Goal: Transaction & Acquisition: Obtain resource

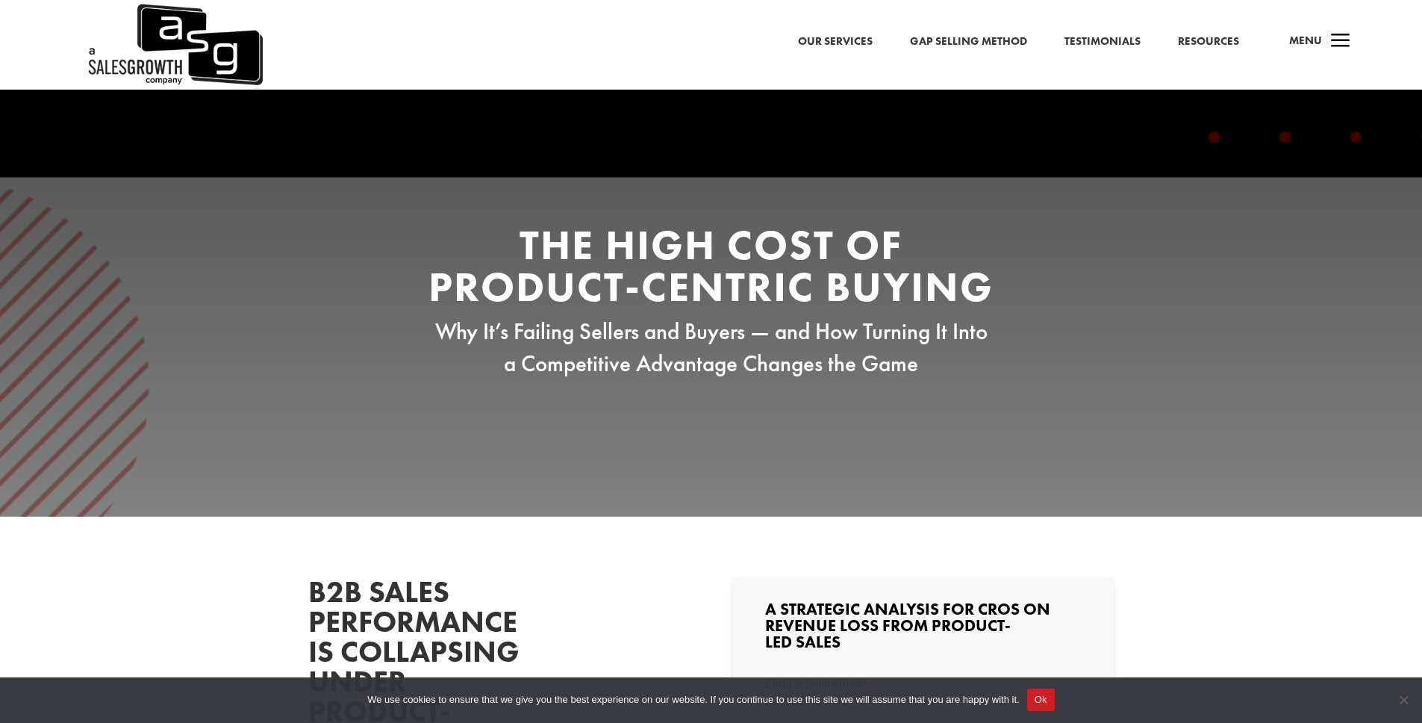
click at [959, 48] on link "Gap Selling Method" at bounding box center [968, 41] width 117 height 19
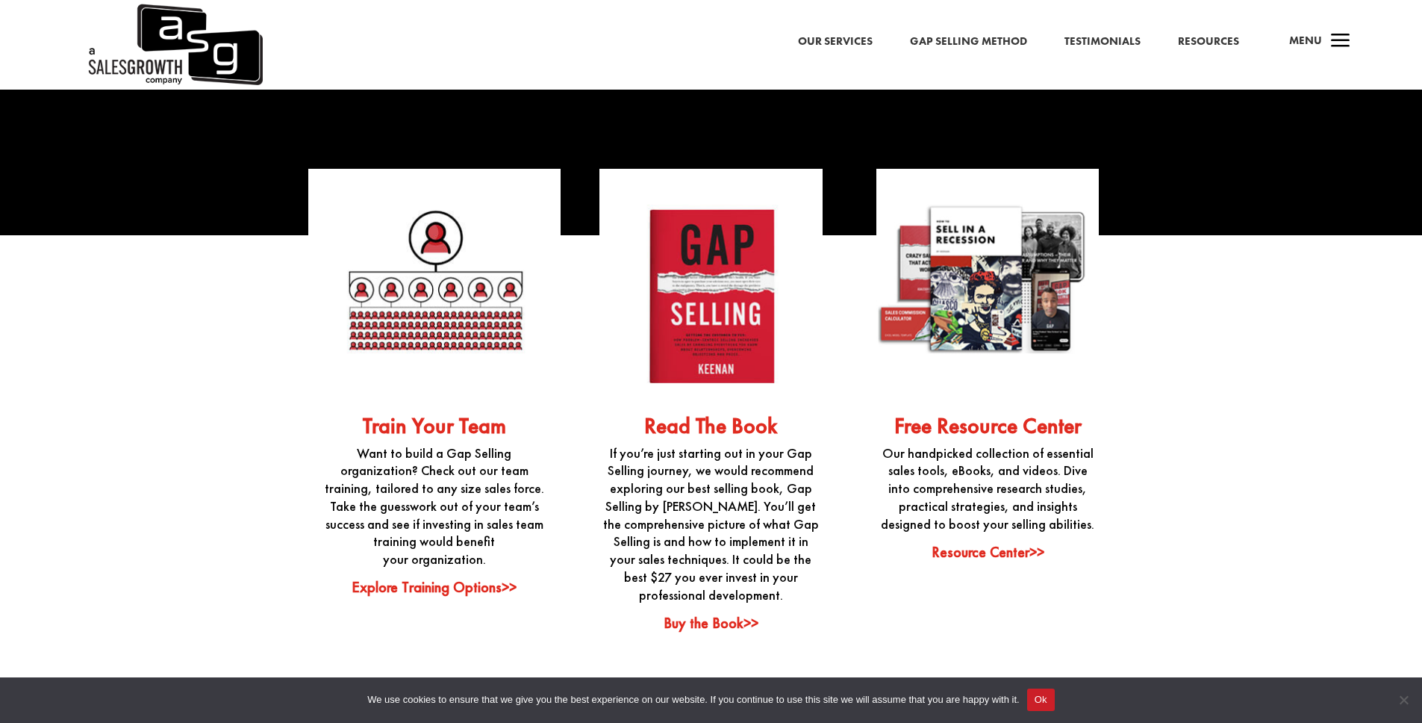
scroll to position [3790, 0]
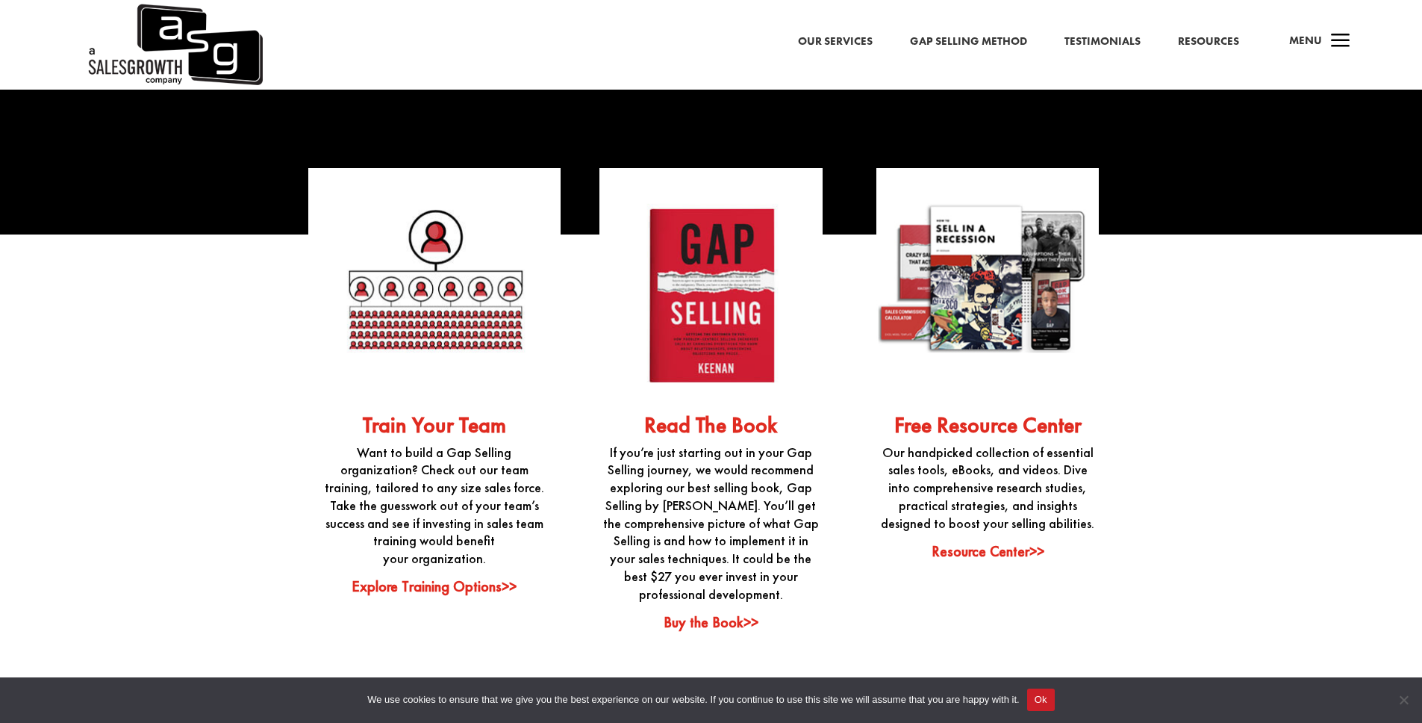
click at [962, 541] on link "Resource Center>>" at bounding box center [988, 550] width 113 height 19
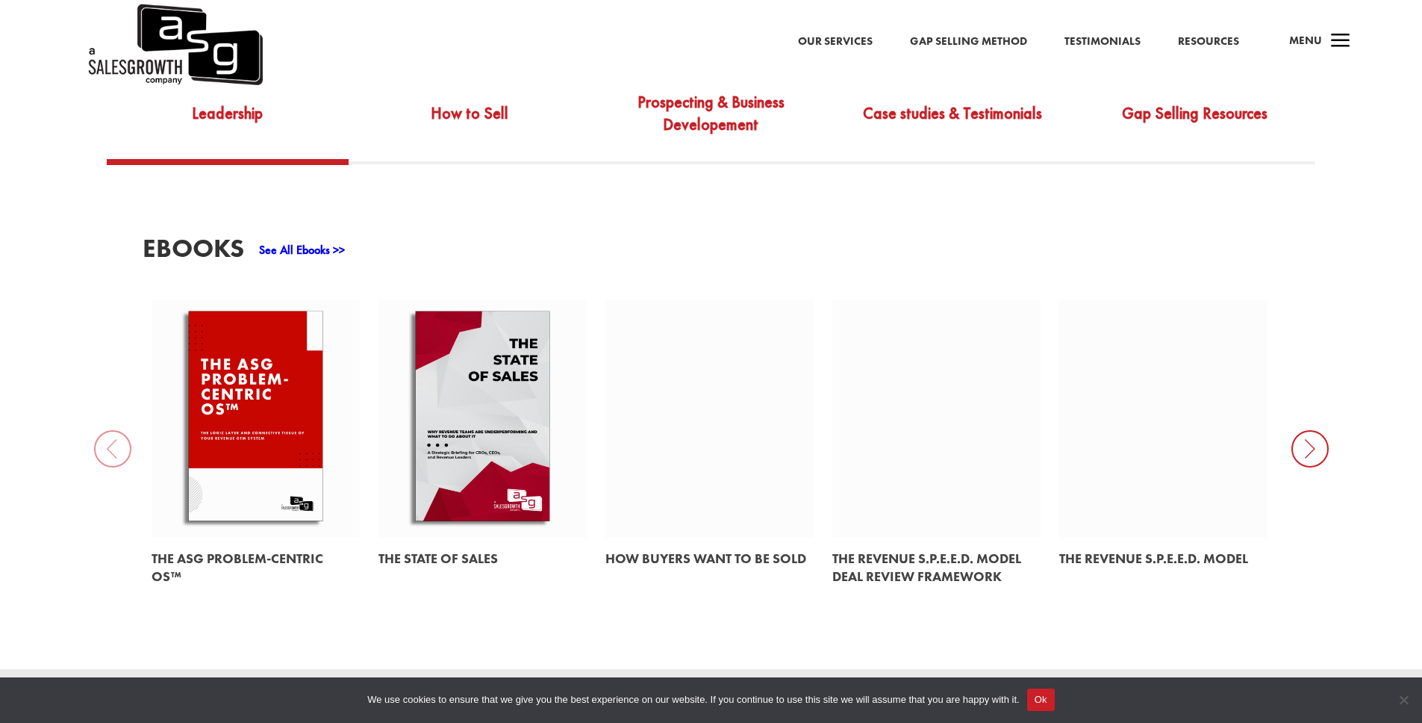
scroll to position [658, 0]
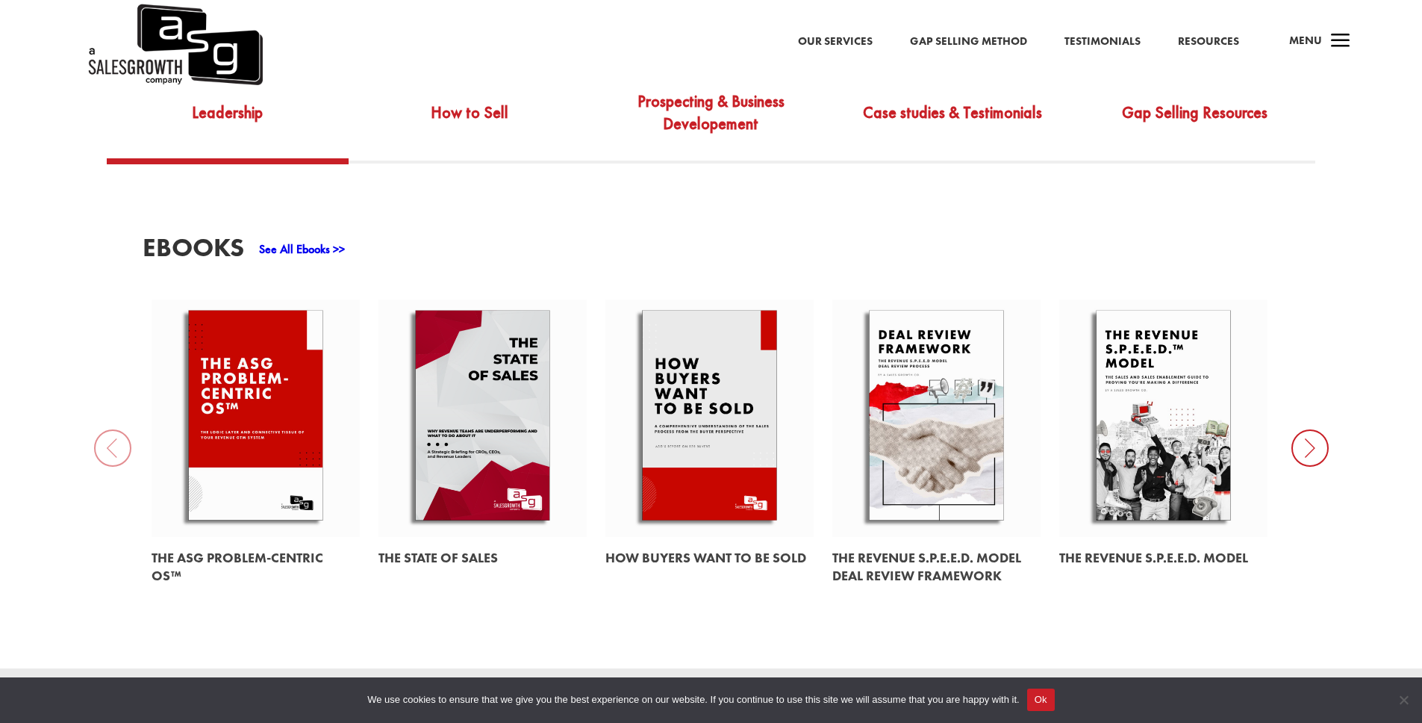
click at [252, 399] on link at bounding box center [256, 417] width 208 height 237
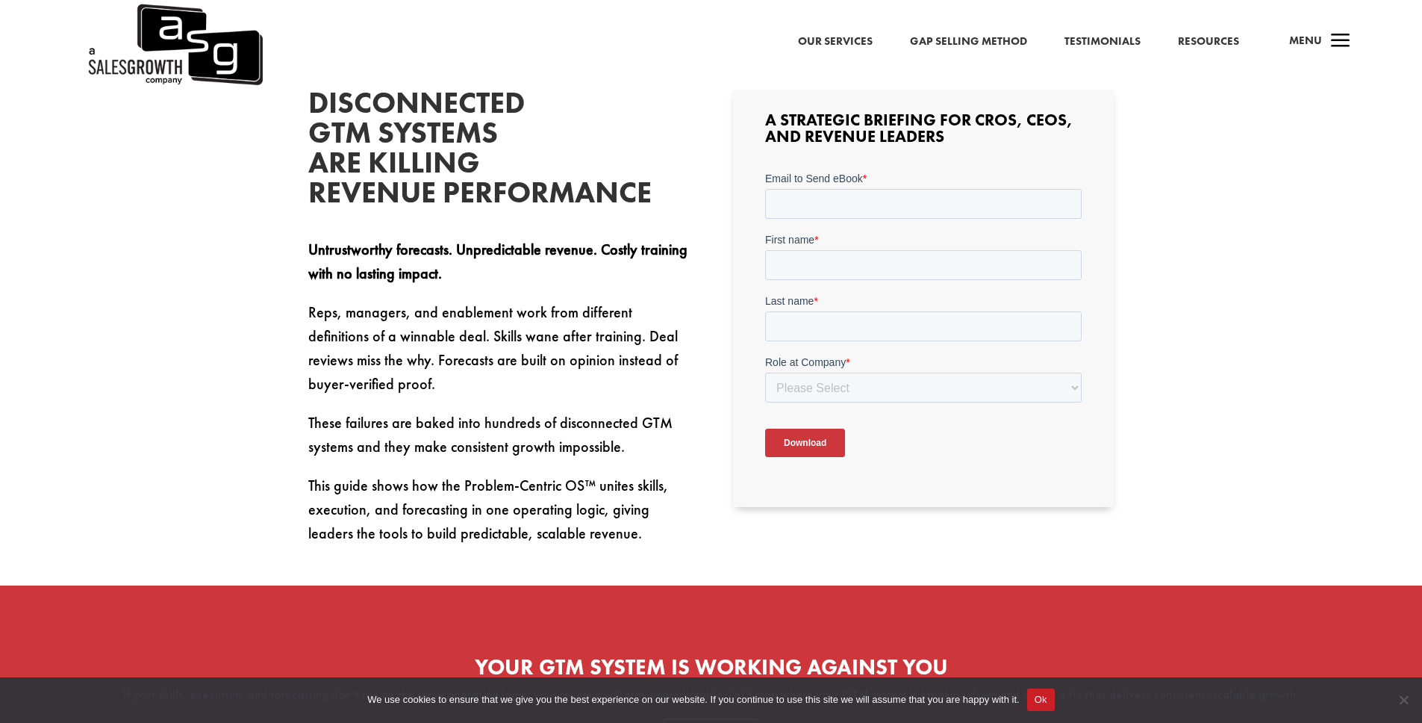
scroll to position [482, 0]
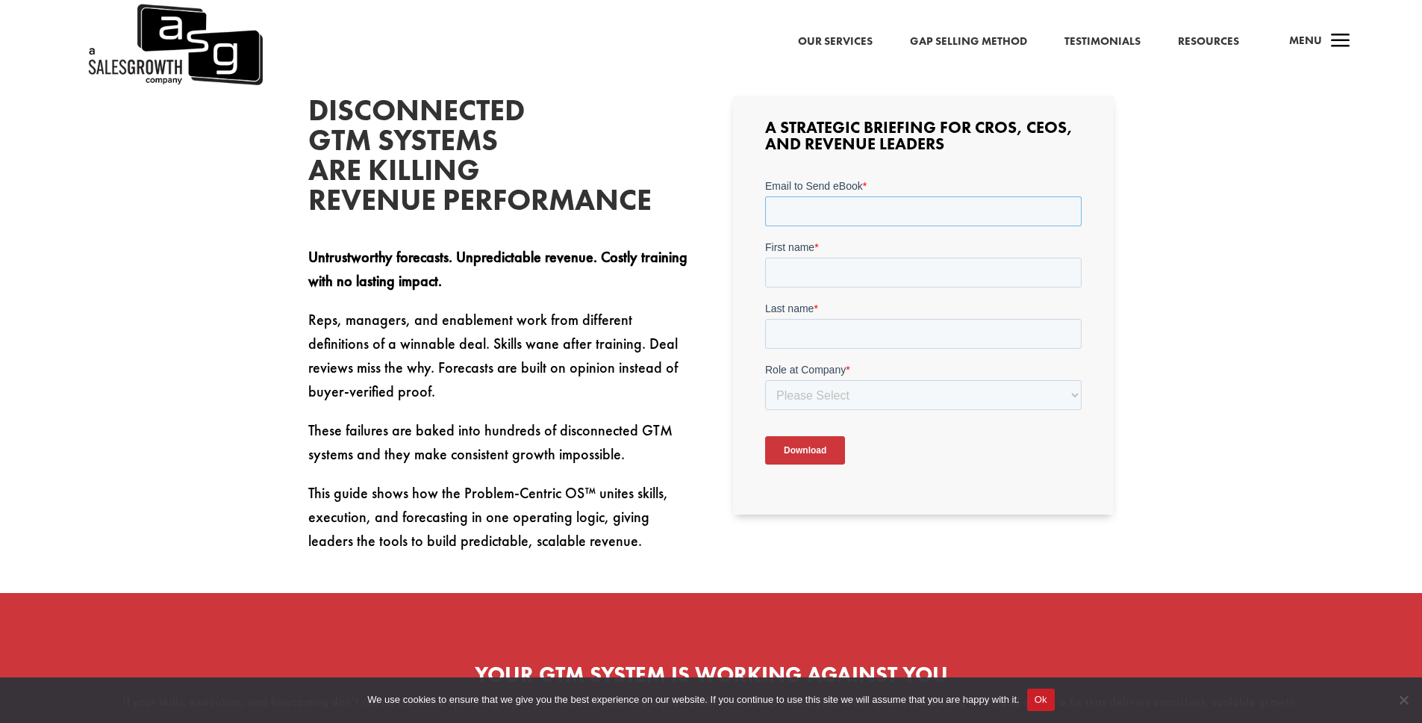
click at [888, 221] on input "Email to Send eBook *" at bounding box center [923, 211] width 317 height 30
type input "jbrianconrey@hotmail.com"
type input "JOHN BRIAN"
type input "CONREY"
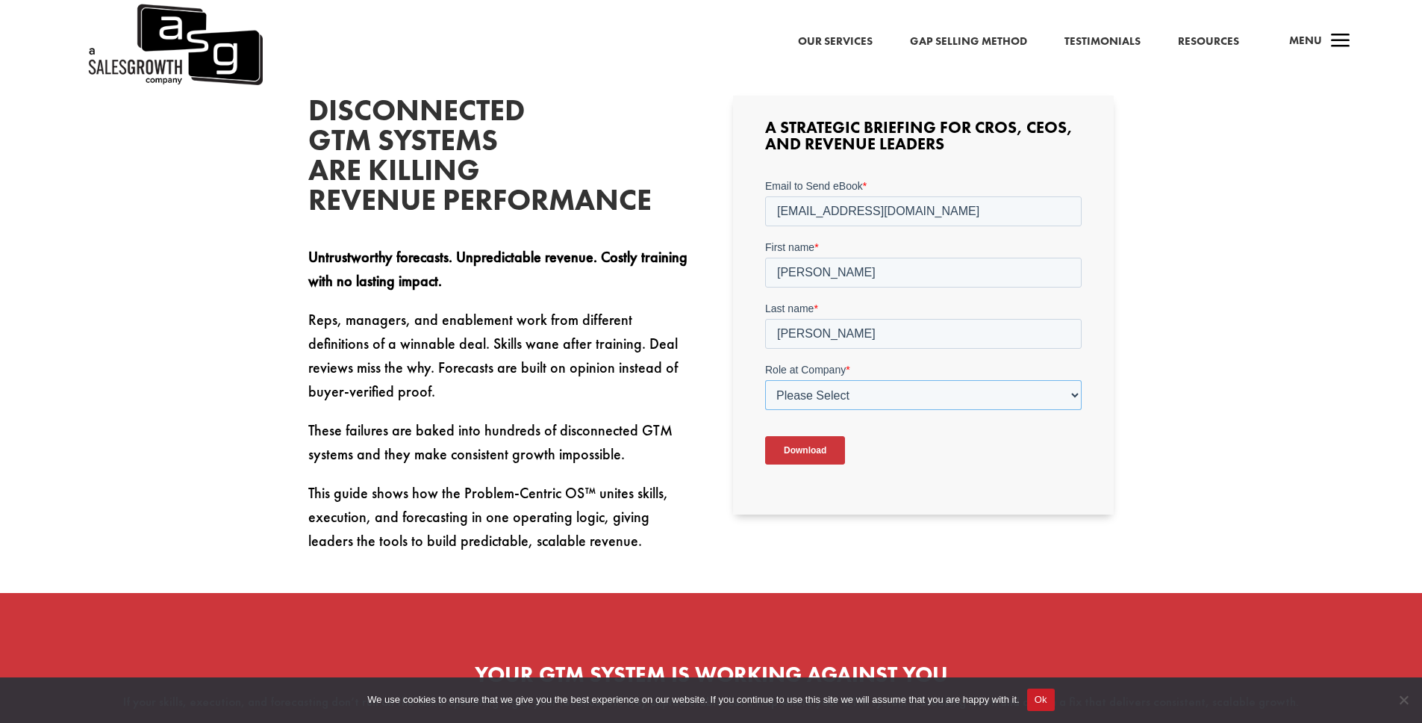
click at [821, 395] on select "Please Select C-Level (CRO, CSO, etc) Senior Leadership (VP of Sales, VP of Ena…" at bounding box center [923, 395] width 317 height 30
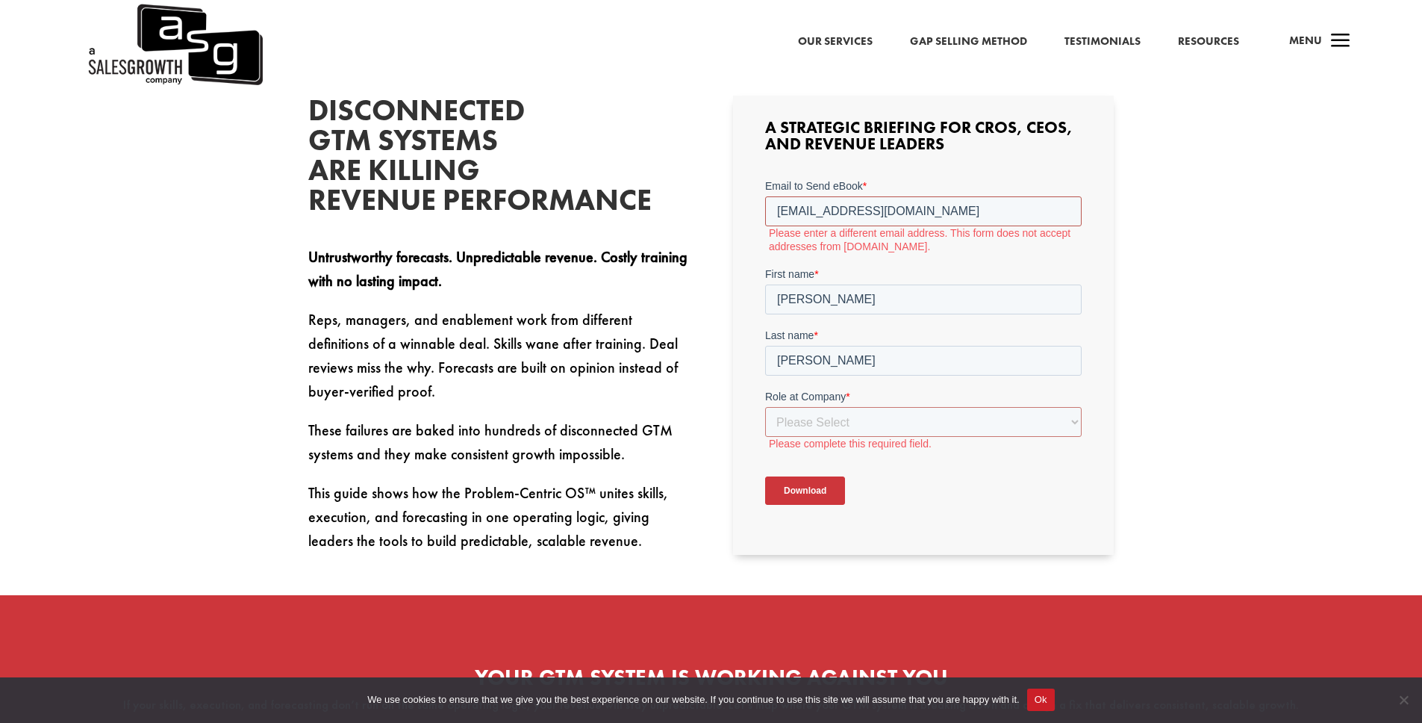
drag, startPoint x: 965, startPoint y: 210, endPoint x: 696, endPoint y: 209, distance: 268.8
click html "Email to Send eBook * jbrianconrey@hotmail.com Please enter a different email a…"
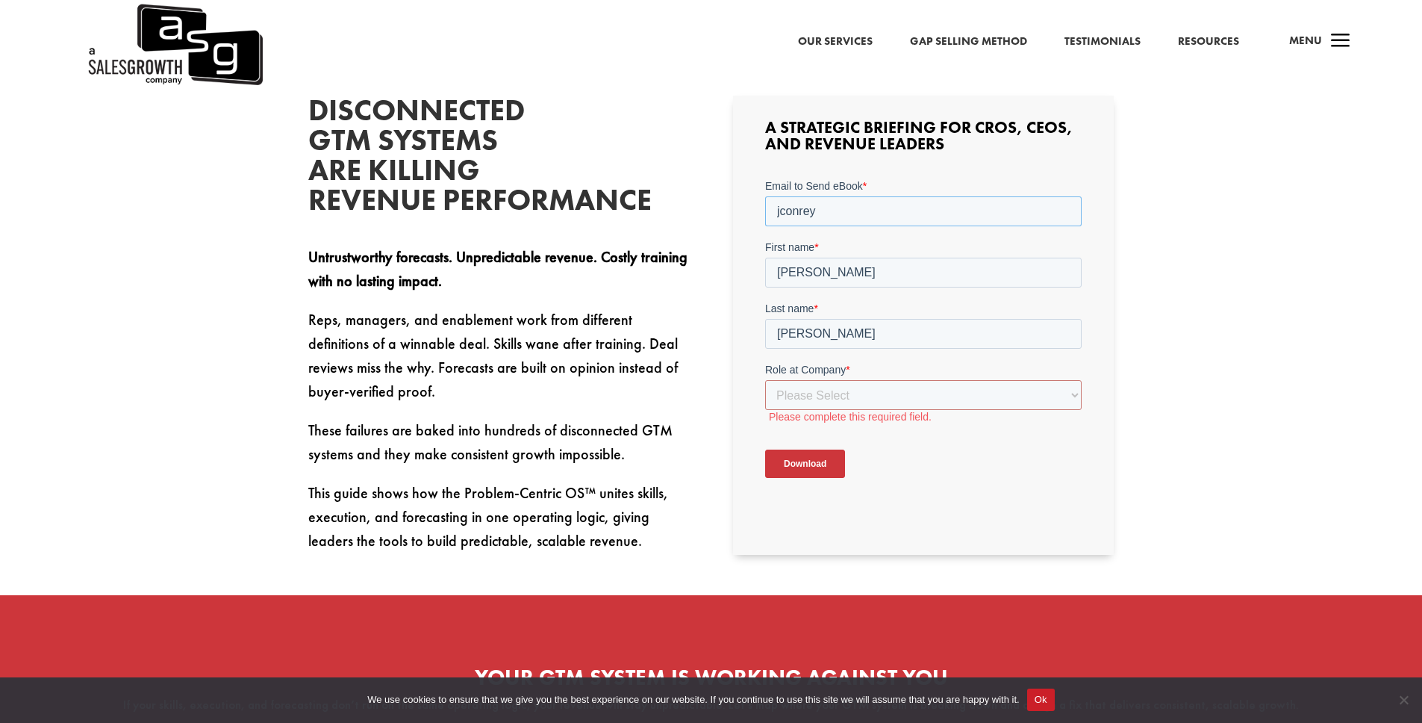
type input "jconrey@adobe.com"
click at [837, 408] on select "Please Select C-Level (CRO, CSO, etc) Senior Leadership (VP of Sales, VP of Ena…" at bounding box center [923, 395] width 317 height 30
select select "Director/Manager (Sales Director, Regional Sales Manager, etc)"
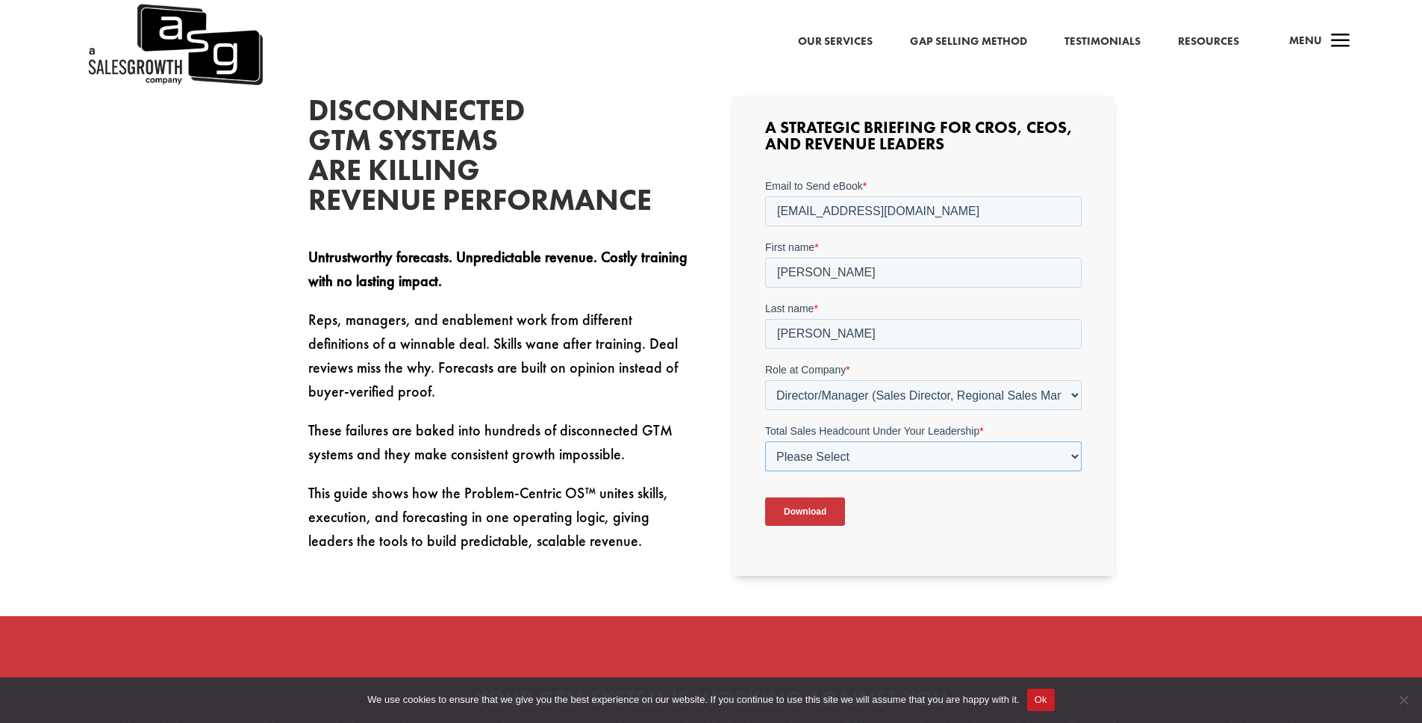
click at [872, 453] on select "Please Select Just Me 1-9 10-19 20-49 50-99 100+" at bounding box center [923, 456] width 317 height 30
select select "50-99"
click at [814, 517] on input "Download" at bounding box center [805, 511] width 80 height 28
